Goal: Task Accomplishment & Management: Manage account settings

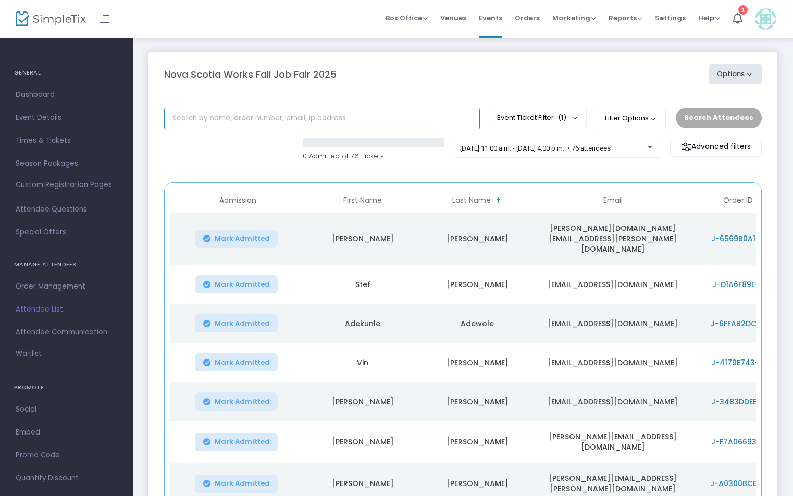
click at [274, 126] on input "text" at bounding box center [322, 118] width 316 height 21
paste input "Kavithasri"
type input "Kavithasri"
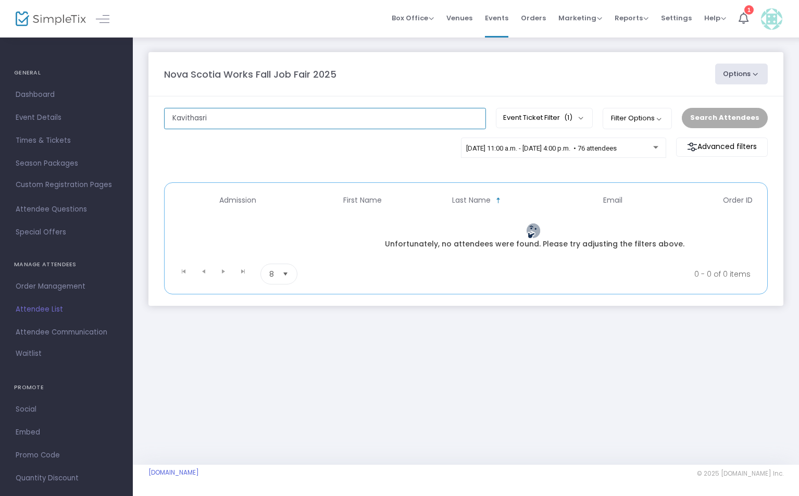
click at [197, 121] on input "Kavithasri" at bounding box center [325, 118] width 322 height 21
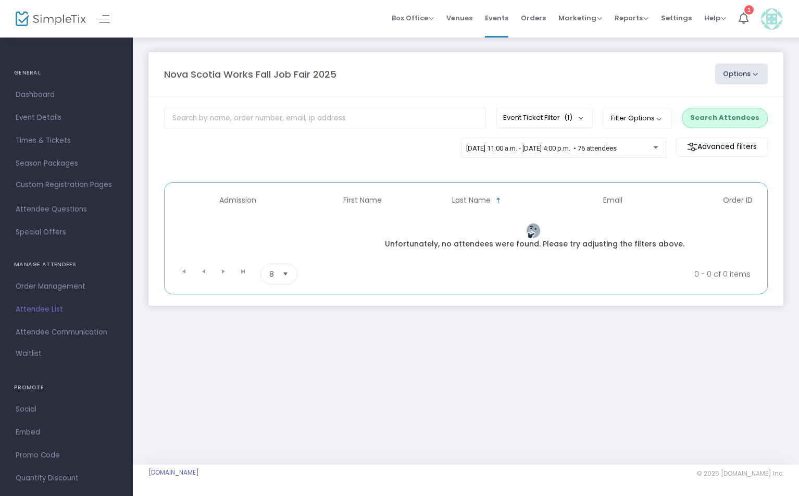
click at [52, 310] on span "Attendee List" at bounding box center [67, 310] width 102 height 14
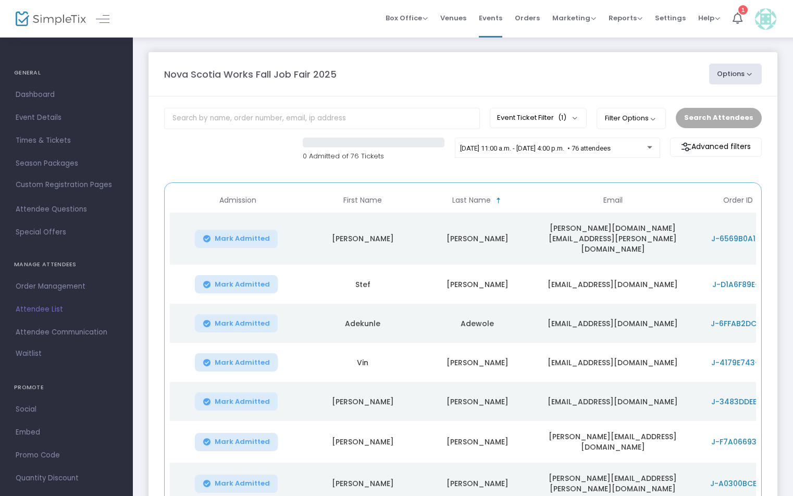
click at [375, 198] on span "First Name" at bounding box center [362, 200] width 39 height 9
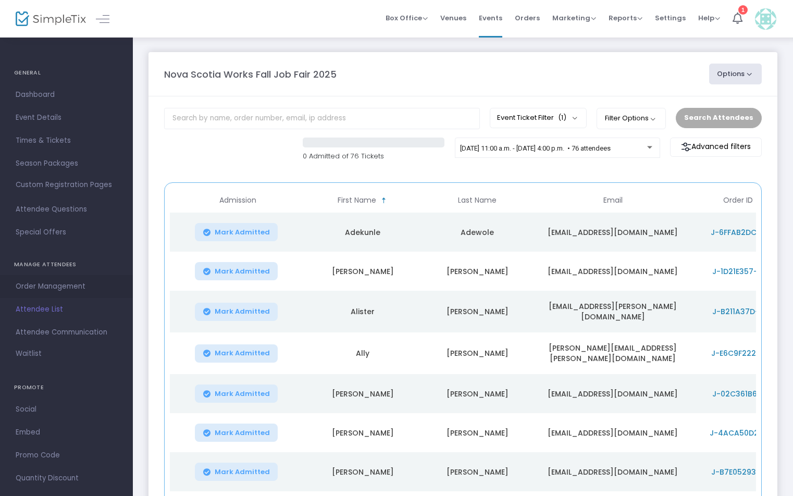
click at [64, 288] on span "Order Management" at bounding box center [67, 287] width 102 height 14
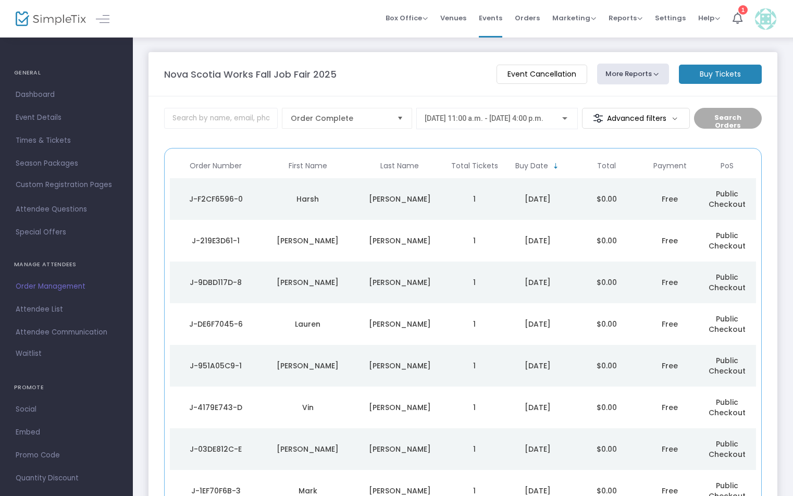
click at [314, 163] on span "First Name" at bounding box center [308, 166] width 39 height 9
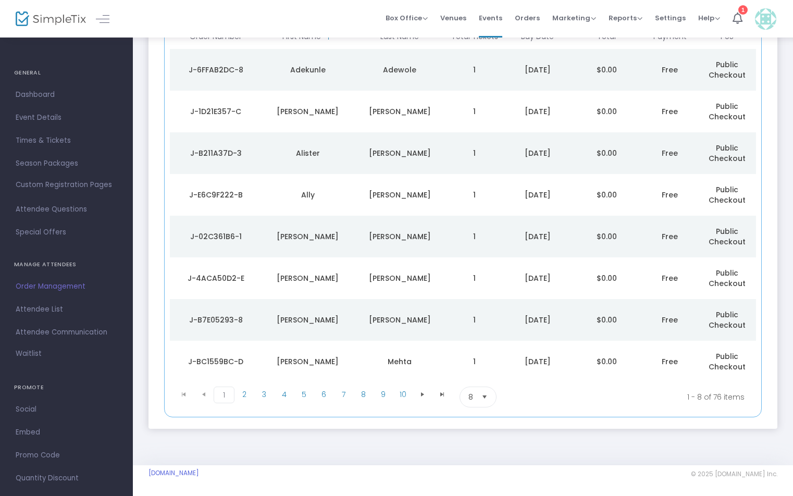
scroll to position [129, 0]
click at [299, 390] on span "5" at bounding box center [304, 395] width 20 height 16
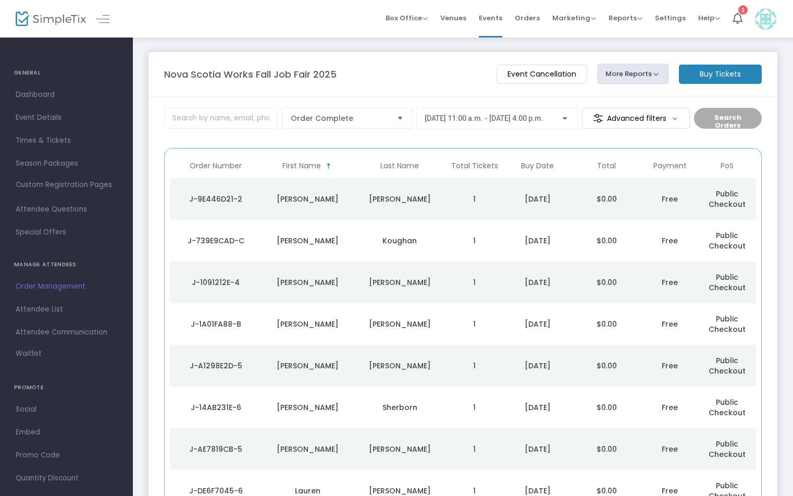
scroll to position [0, 0]
click at [380, 121] on span "Order Complete" at bounding box center [340, 118] width 98 height 10
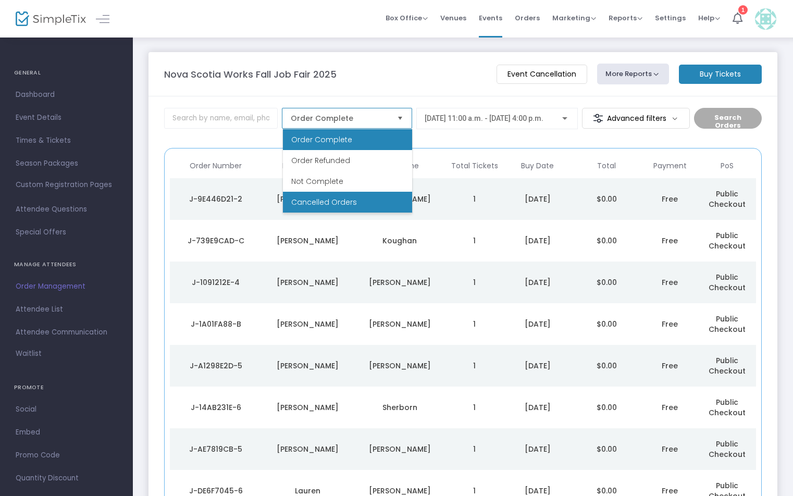
click at [327, 200] on span "Cancelled Orders" at bounding box center [324, 202] width 66 height 10
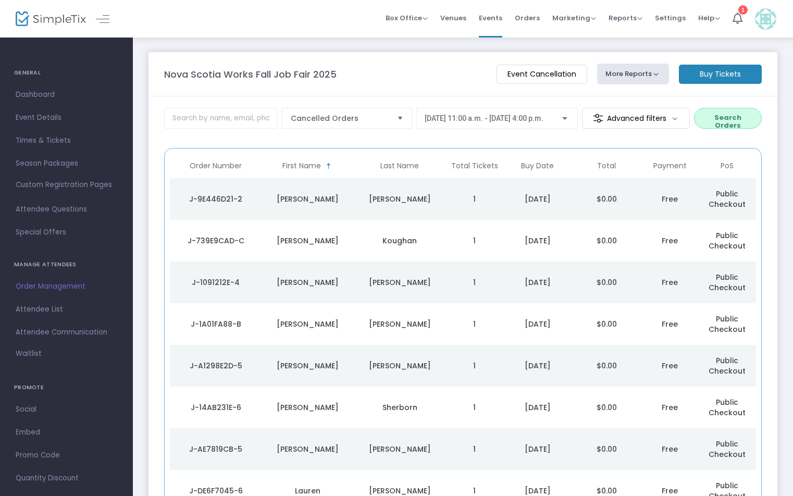
click at [739, 122] on button "Search Orders" at bounding box center [728, 118] width 68 height 21
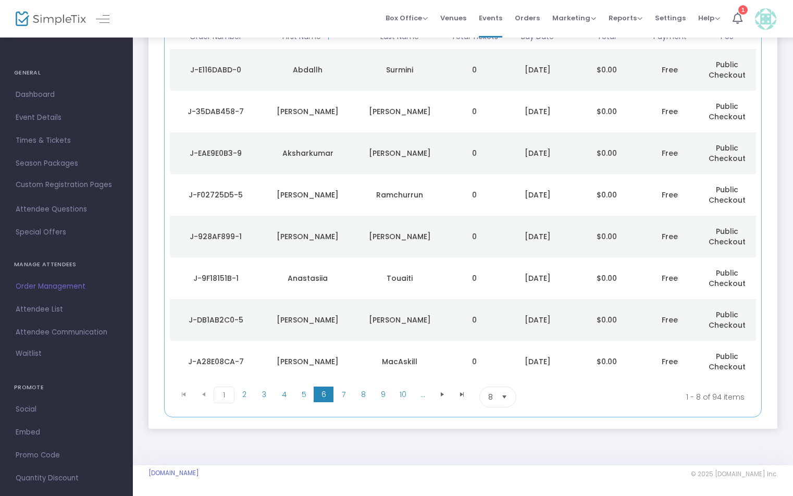
scroll to position [129, 0]
click at [304, 391] on span "5" at bounding box center [304, 395] width 20 height 16
click at [326, 393] on span "6" at bounding box center [324, 395] width 20 height 16
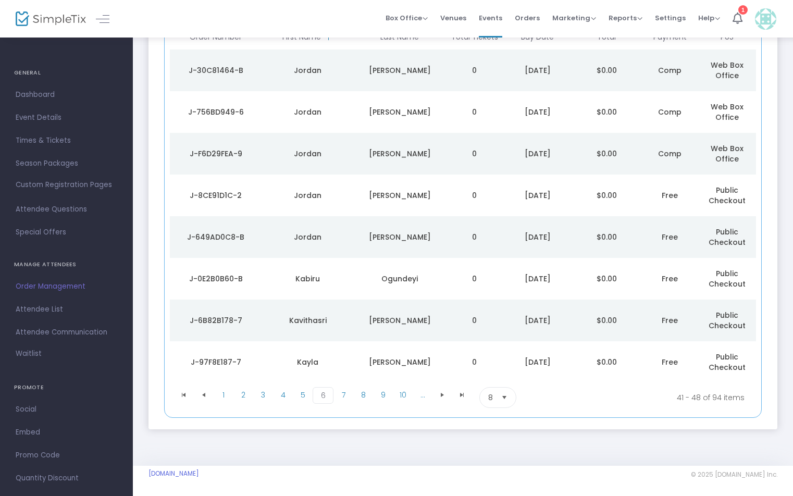
click at [411, 321] on div "[PERSON_NAME]" at bounding box center [399, 320] width 86 height 10
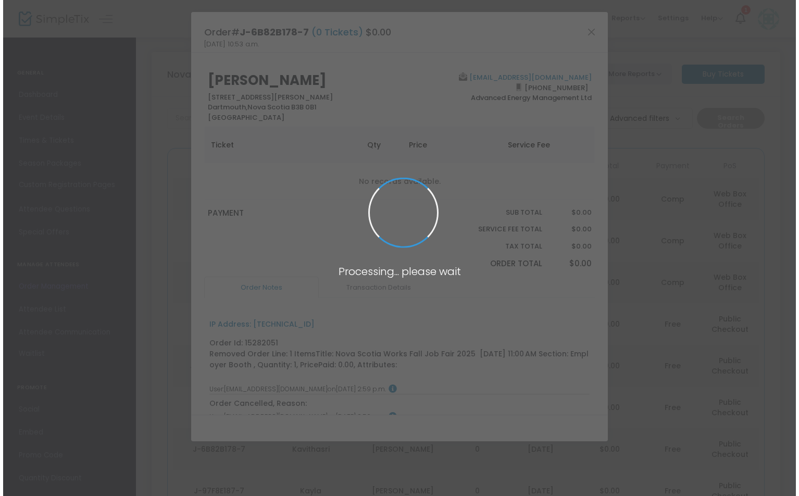
scroll to position [0, 0]
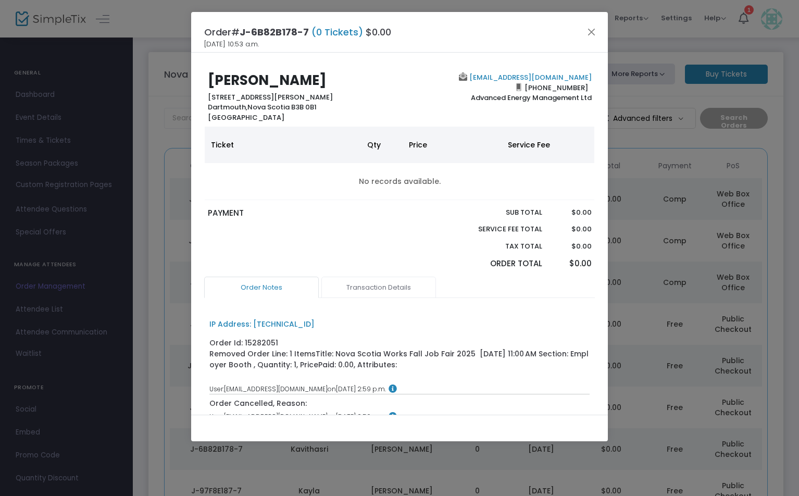
click at [399, 286] on link "Transaction Details" at bounding box center [378, 288] width 115 height 22
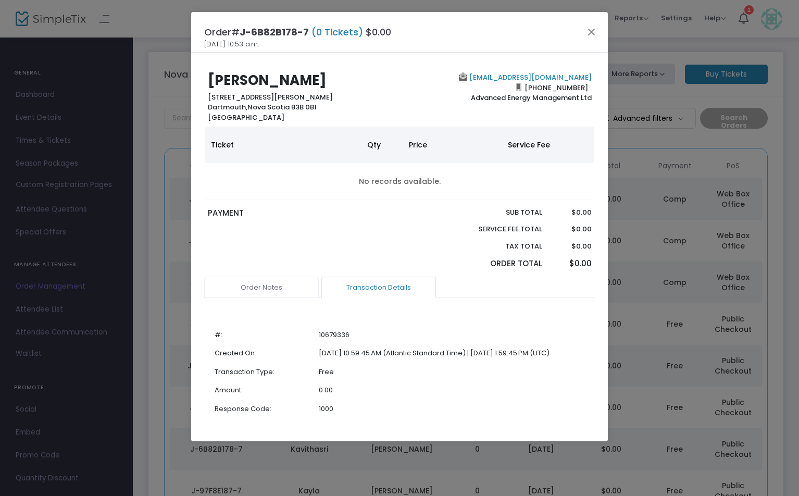
click at [248, 281] on link "Order Notes" at bounding box center [261, 288] width 115 height 22
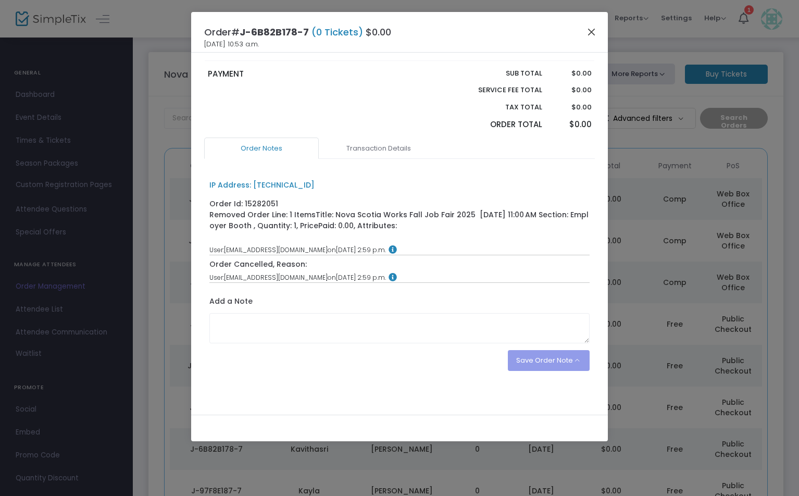
click at [591, 28] on button "Close" at bounding box center [592, 32] width 14 height 14
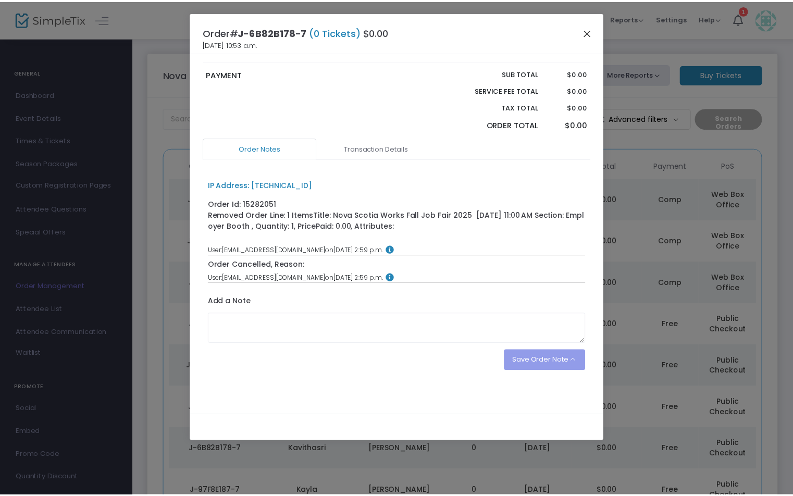
scroll to position [15, 0]
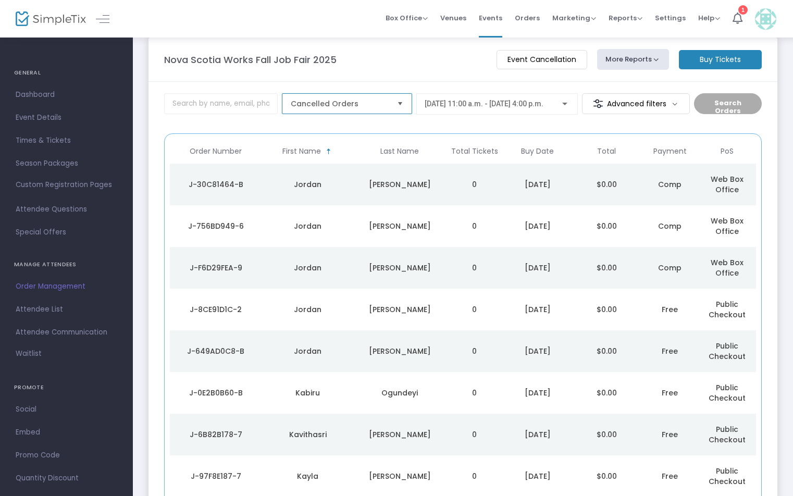
click at [338, 101] on span "Cancelled Orders" at bounding box center [340, 103] width 98 height 10
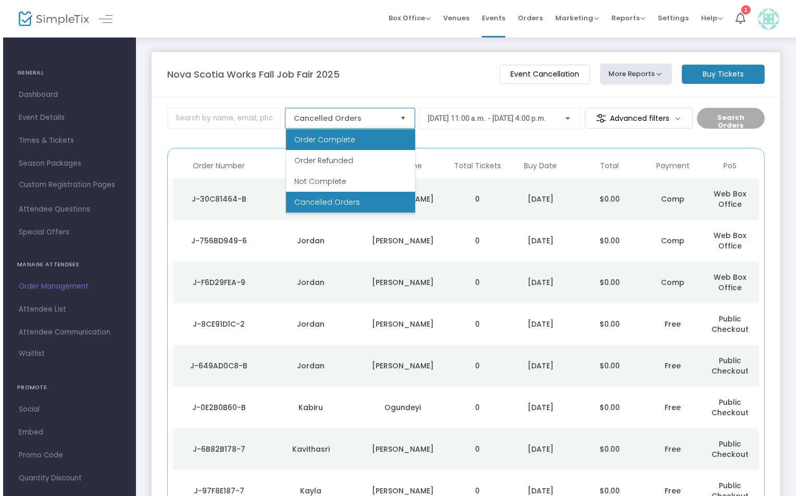
scroll to position [0, 0]
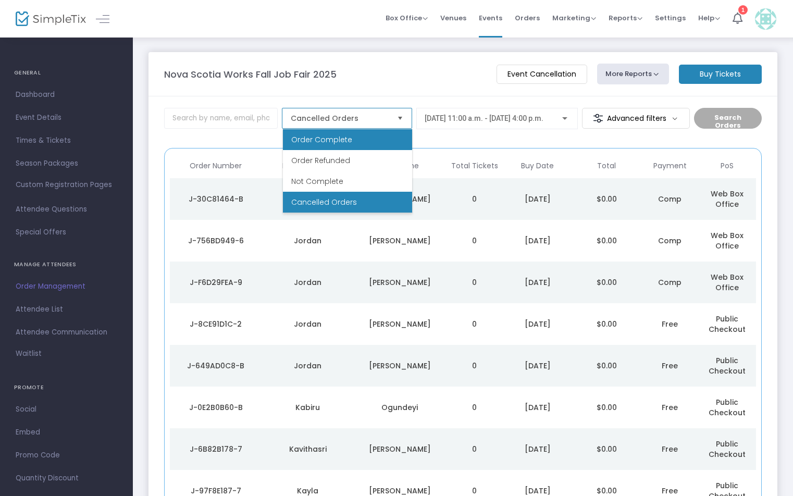
click at [324, 139] on span "Order Complete" at bounding box center [321, 139] width 61 height 10
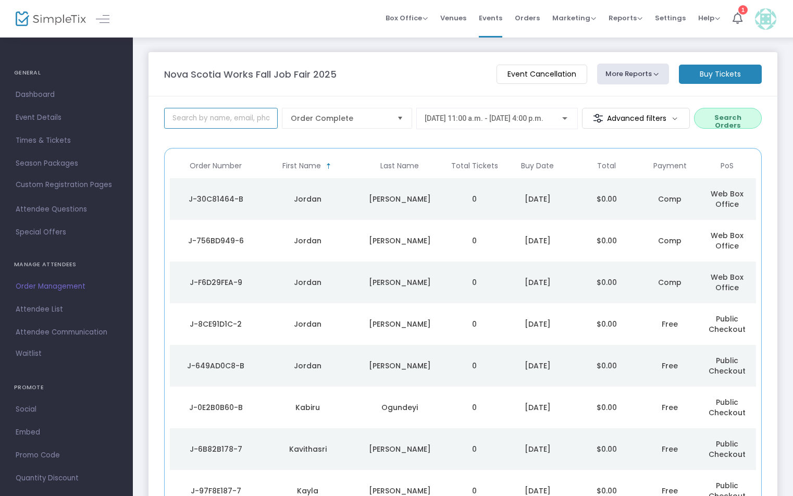
click at [229, 121] on input at bounding box center [221, 118] width 114 height 21
paste input "[EMAIL_ADDRESS][DOMAIN_NAME]"
type input "[EMAIL_ADDRESS][DOMAIN_NAME]"
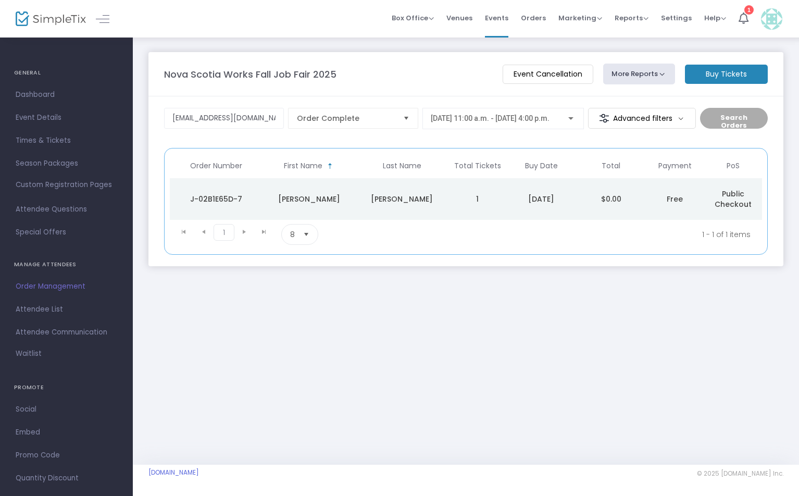
click at [318, 194] on div "[PERSON_NAME]" at bounding box center [309, 199] width 88 height 10
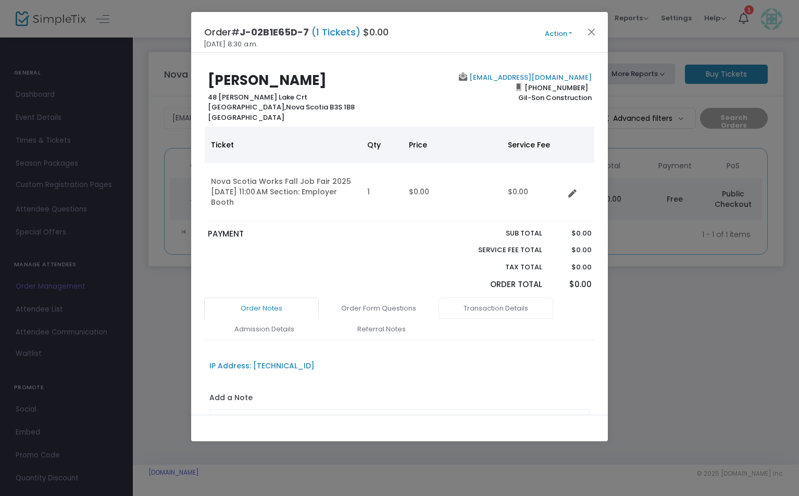
click at [482, 302] on link "Transaction Details" at bounding box center [496, 309] width 115 height 22
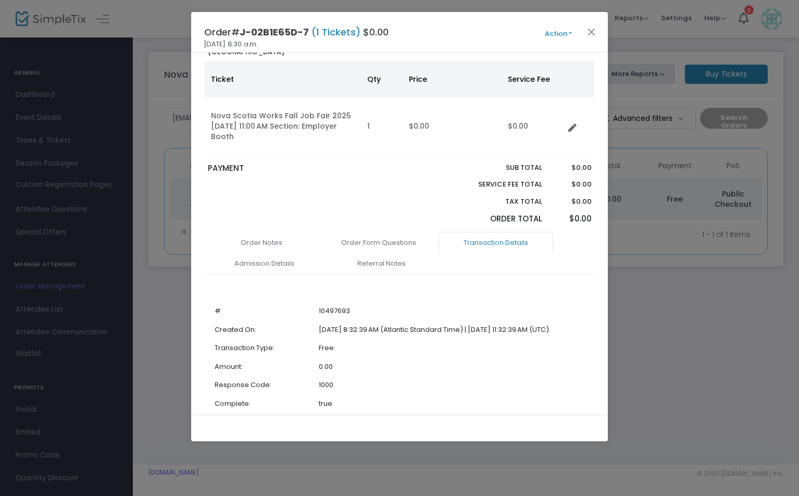
scroll to position [59, 0]
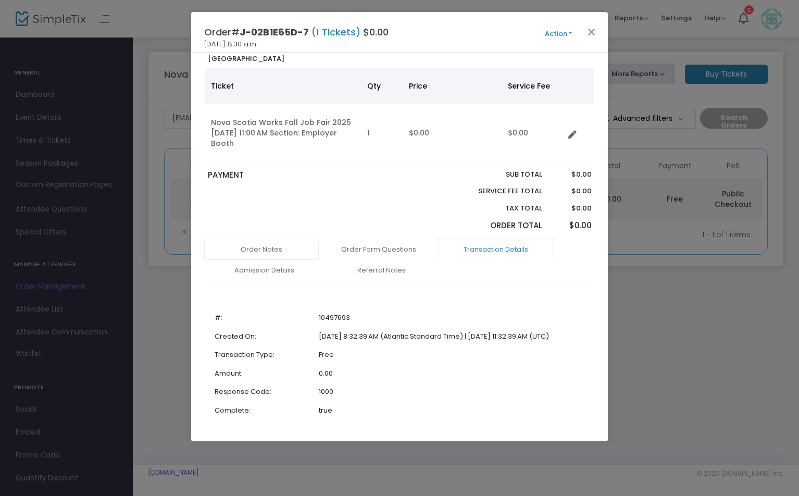
click at [273, 248] on link "Order Notes" at bounding box center [261, 250] width 115 height 22
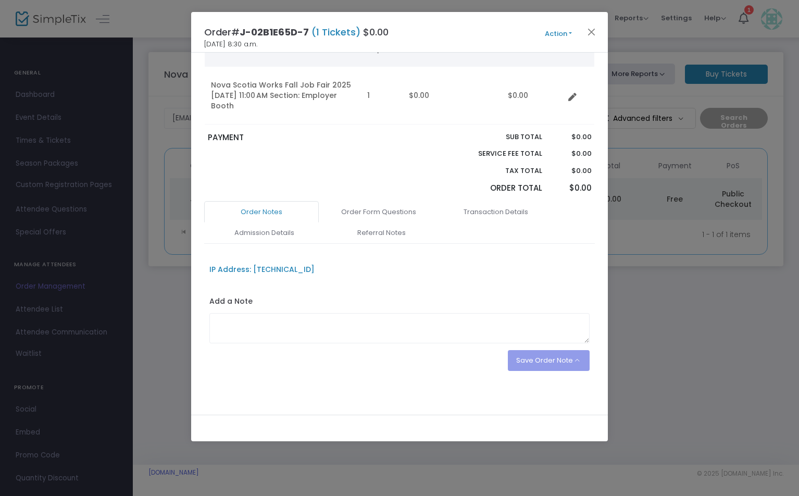
scroll to position [96, 0]
